Goal: Ask a question

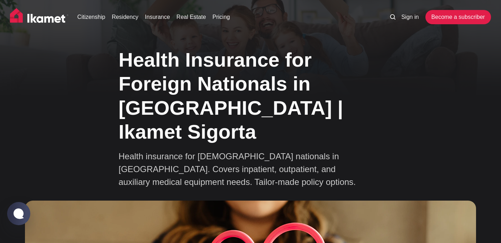
click at [233, 81] on h1 "Health Insurance for Foreign Nationals in [GEOGRAPHIC_DATA] | Ikamet Sigorta" at bounding box center [251, 96] width 264 height 96
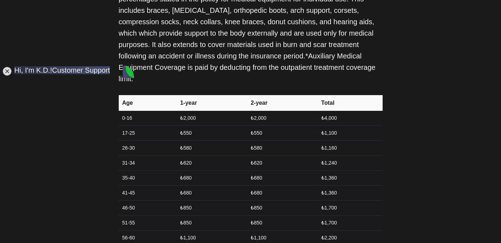
scroll to position [1662, 0]
click at [7, 70] on jdiv at bounding box center [7, 71] width 10 height 10
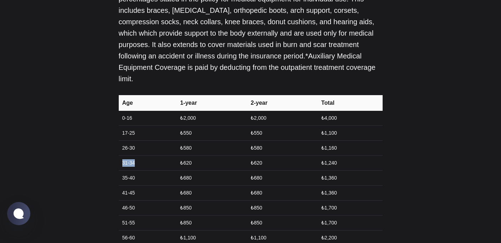
drag, startPoint x: 122, startPoint y: 121, endPoint x: 141, endPoint y: 120, distance: 19.2
click at [141, 155] on td "31-34" at bounding box center [147, 162] width 57 height 15
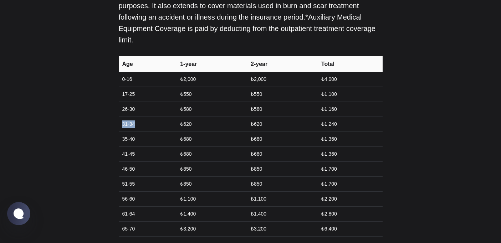
scroll to position [1695, 0]
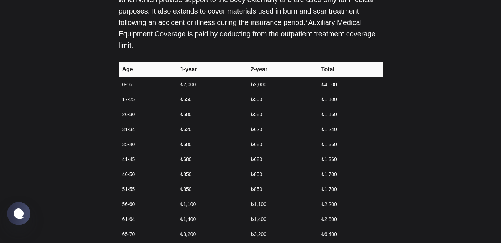
click at [134, 137] on td "35-40" at bounding box center [147, 144] width 57 height 15
copy tr "35-40"
click at [22, 211] on jdiv at bounding box center [19, 213] width 14 height 12
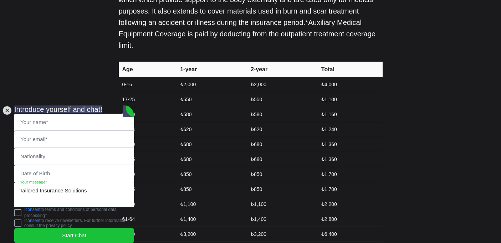
click at [58, 186] on textarea "Tailored Insurance Solutions" at bounding box center [74, 194] width 119 height 24
click at [7, 105] on jdiv at bounding box center [7, 110] width 10 height 10
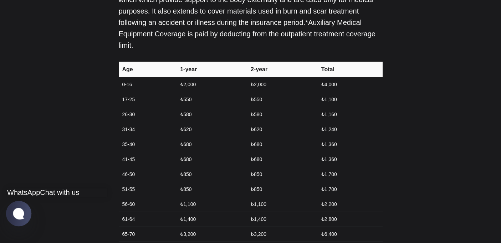
click at [19, 208] on jdiv at bounding box center [19, 213] width 14 height 12
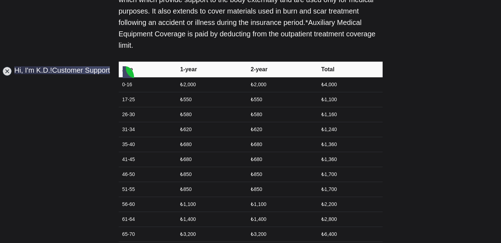
type textarea "Hi"
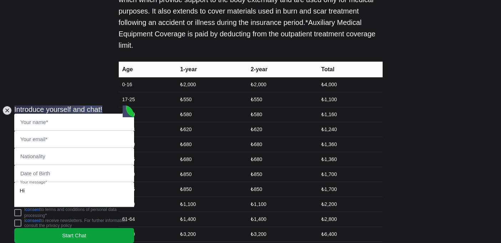
click at [74, 232] on span "Start Chat" at bounding box center [74, 236] width 24 height 8
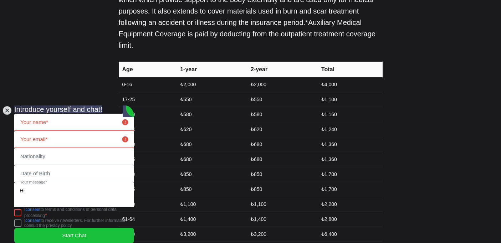
click at [8, 105] on jdiv at bounding box center [7, 110] width 10 height 10
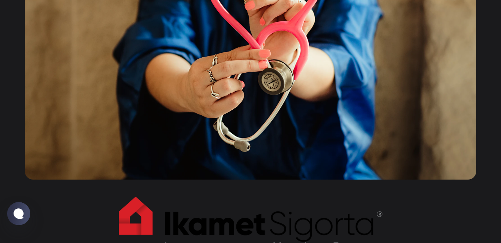
scroll to position [0, 0]
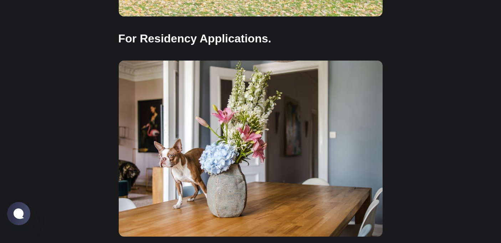
scroll to position [1130, 0]
